Goal: Information Seeking & Learning: Learn about a topic

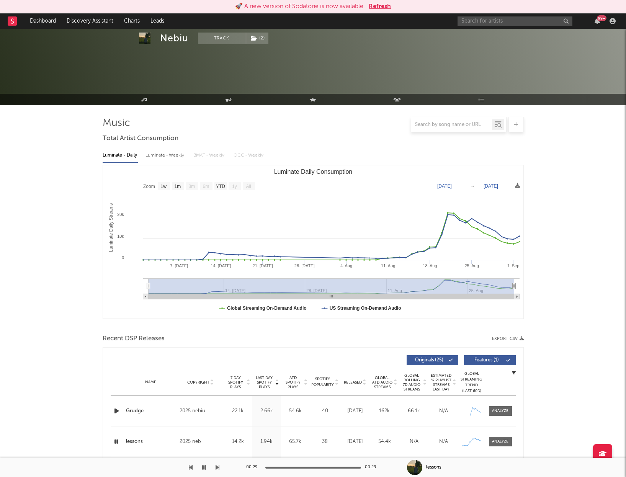
select select "1w"
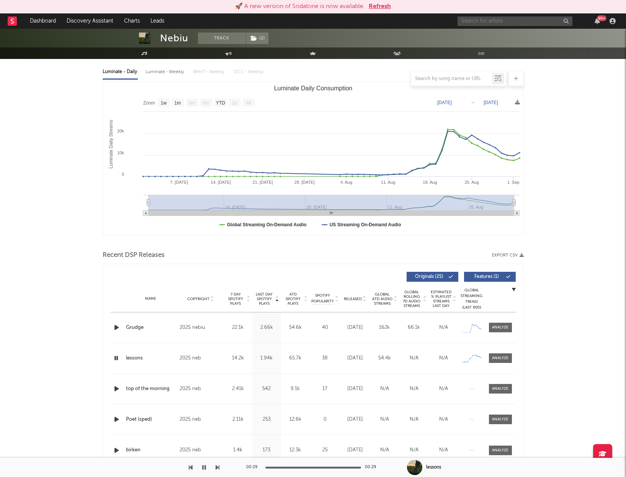
drag, startPoint x: 0, startPoint y: 0, endPoint x: 486, endPoint y: 24, distance: 486.2
click at [484, 25] on input "text" at bounding box center [515, 21] width 115 height 10
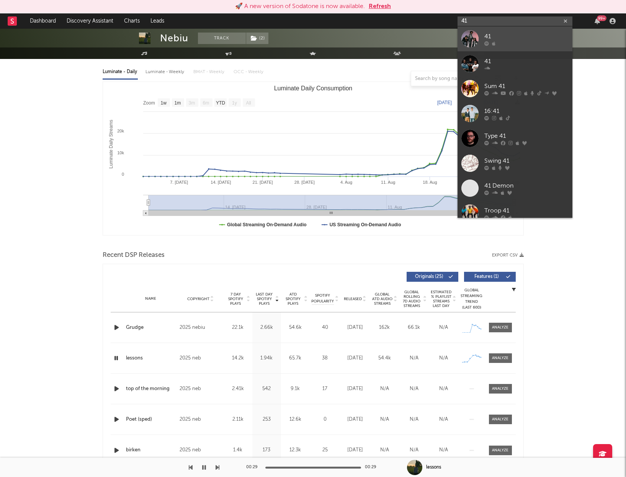
type input "41"
click at [516, 38] on div "41" at bounding box center [526, 36] width 84 height 9
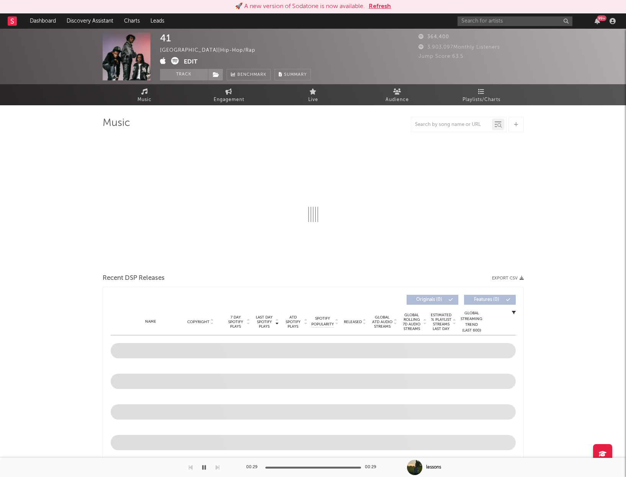
select select "6m"
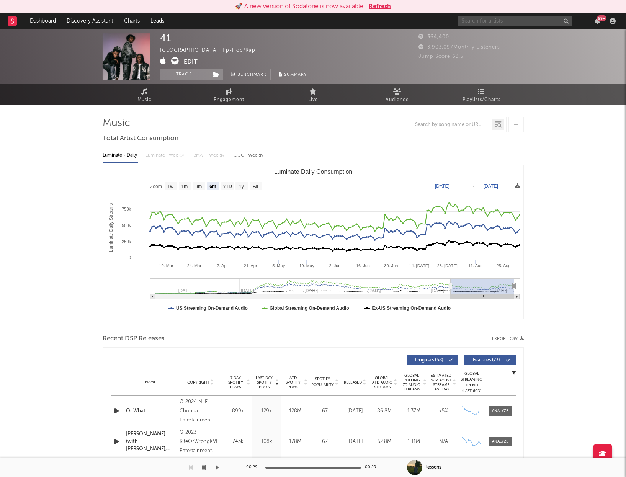
click at [487, 21] on input "text" at bounding box center [515, 21] width 115 height 10
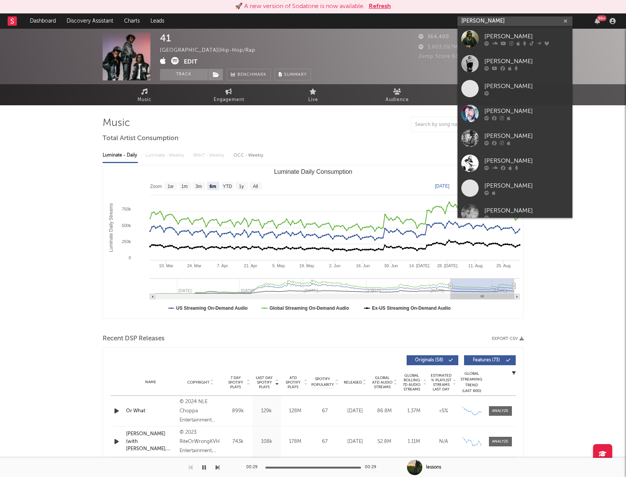
type input "[PERSON_NAME]"
click at [510, 28] on link "[PERSON_NAME]" at bounding box center [515, 38] width 115 height 25
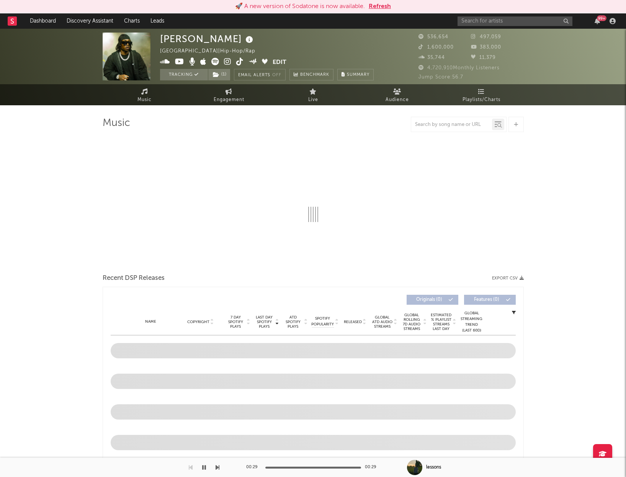
select select "6m"
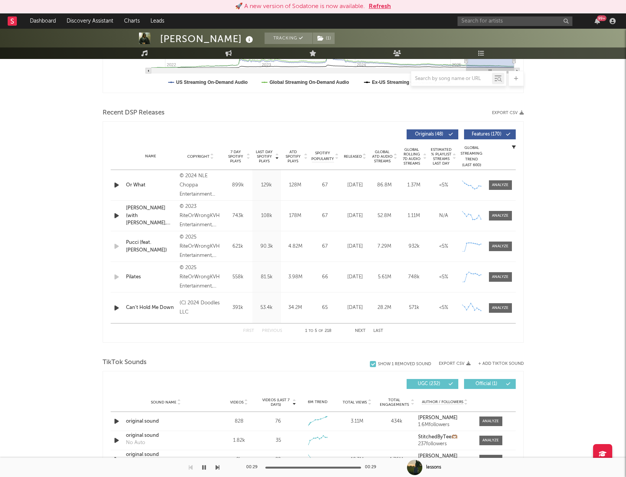
scroll to position [227, 0]
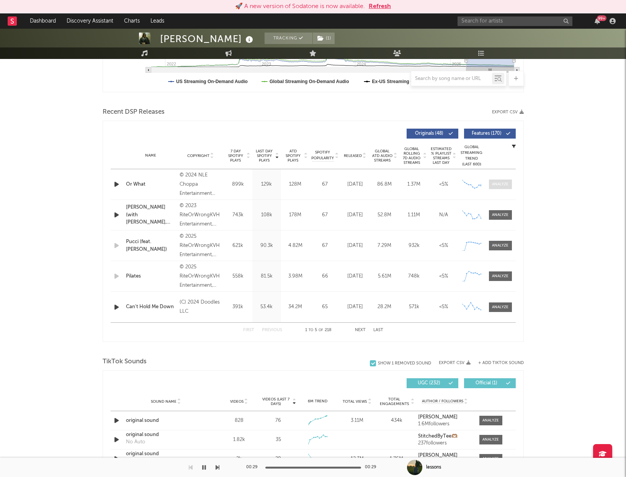
click at [506, 183] on div at bounding box center [500, 185] width 16 height 6
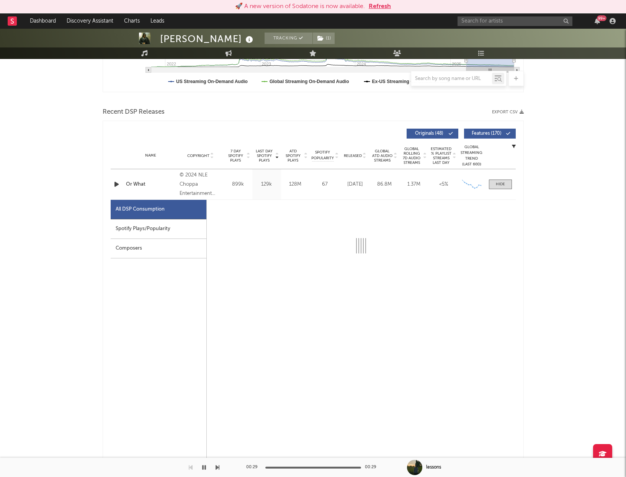
select select "6m"
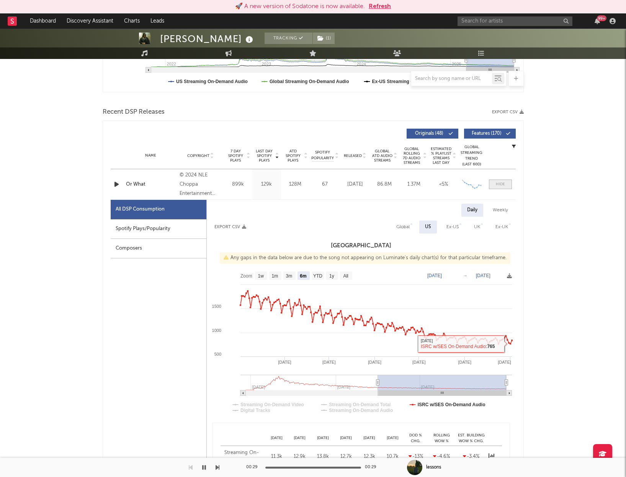
click at [501, 180] on span at bounding box center [500, 185] width 23 height 10
